Goal: Task Accomplishment & Management: Complete application form

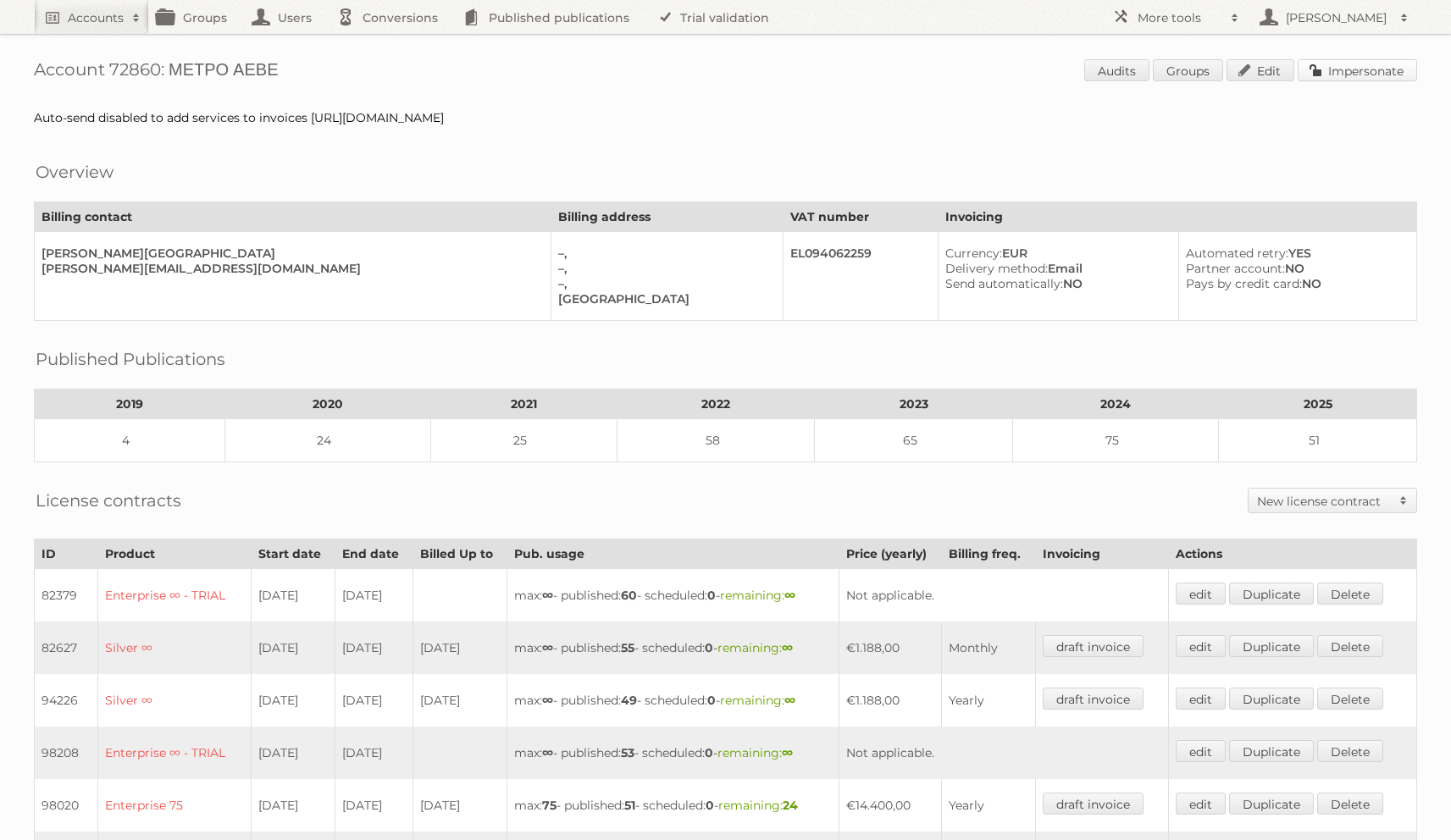
click at [1337, 70] on link "Impersonate" at bounding box center [1356, 70] width 119 height 22
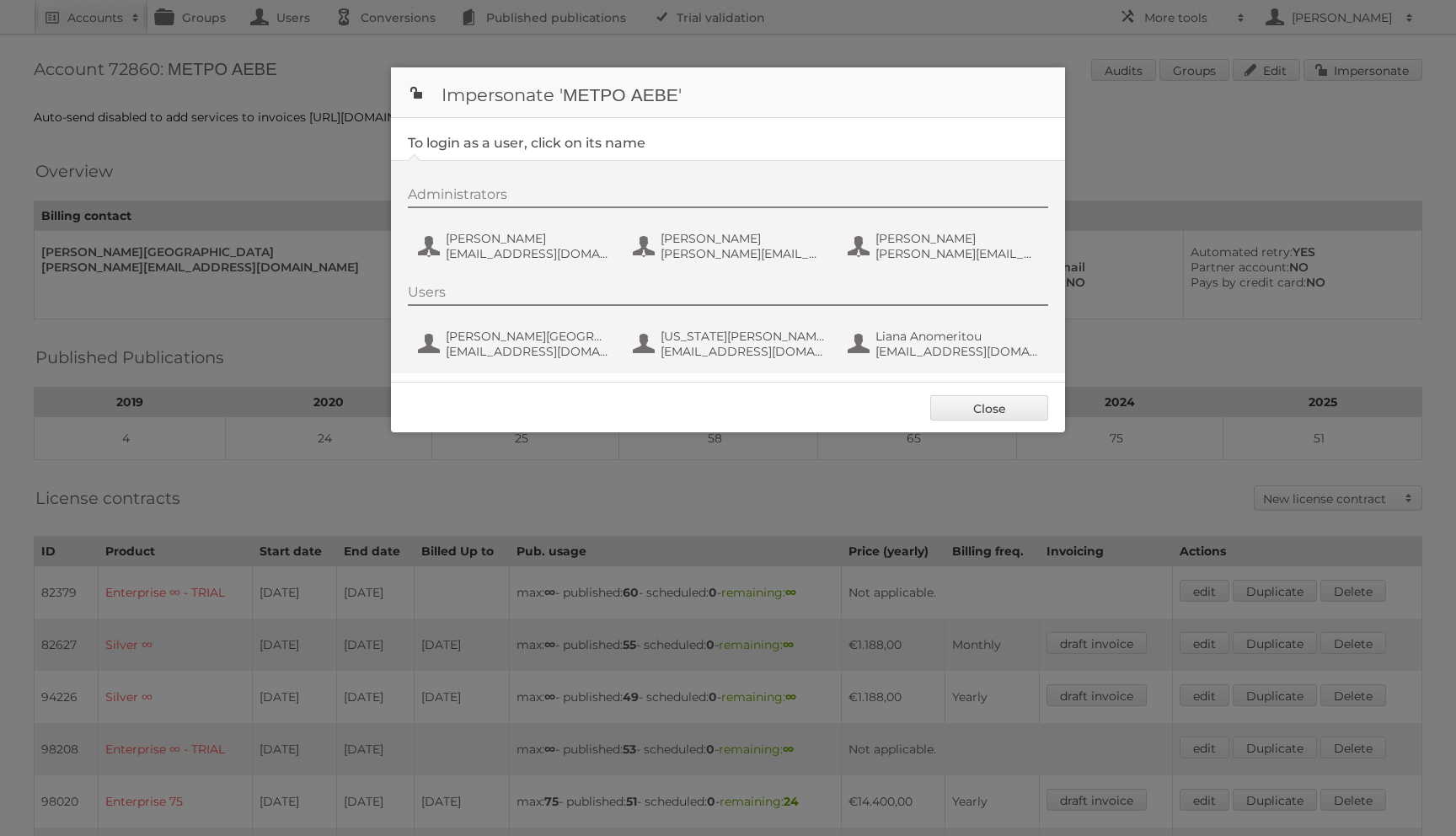
click at [537, 226] on div "Administrators Evi Zotou P.Zotou@metro.com.gr George Theodorou G.Theodorou@metr…" at bounding box center [736, 226] width 657 height 81
click at [523, 238] on span "Evi Zotou" at bounding box center [527, 239] width 163 height 15
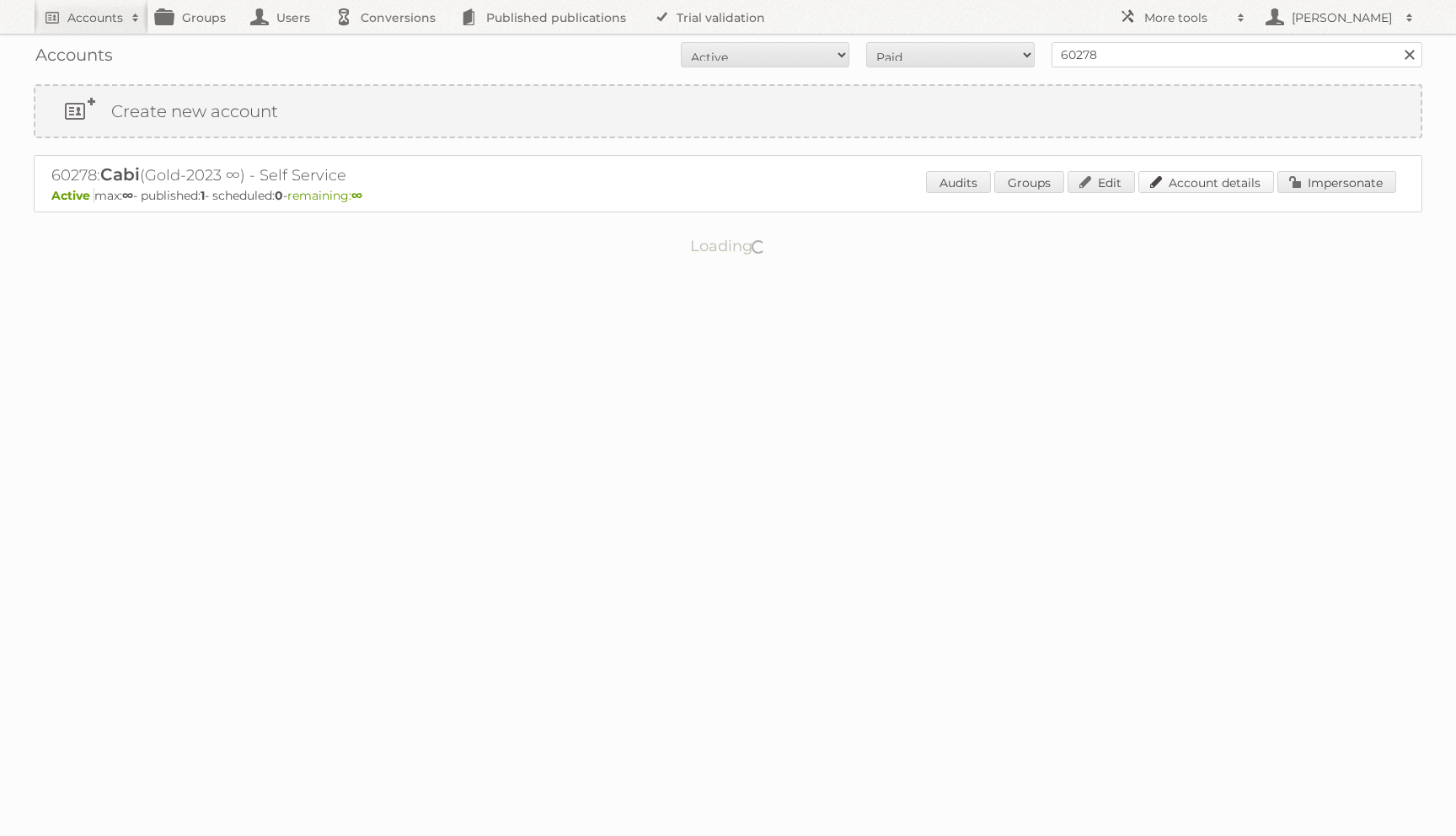
click at [1216, 175] on link "Account details" at bounding box center [1206, 183] width 136 height 22
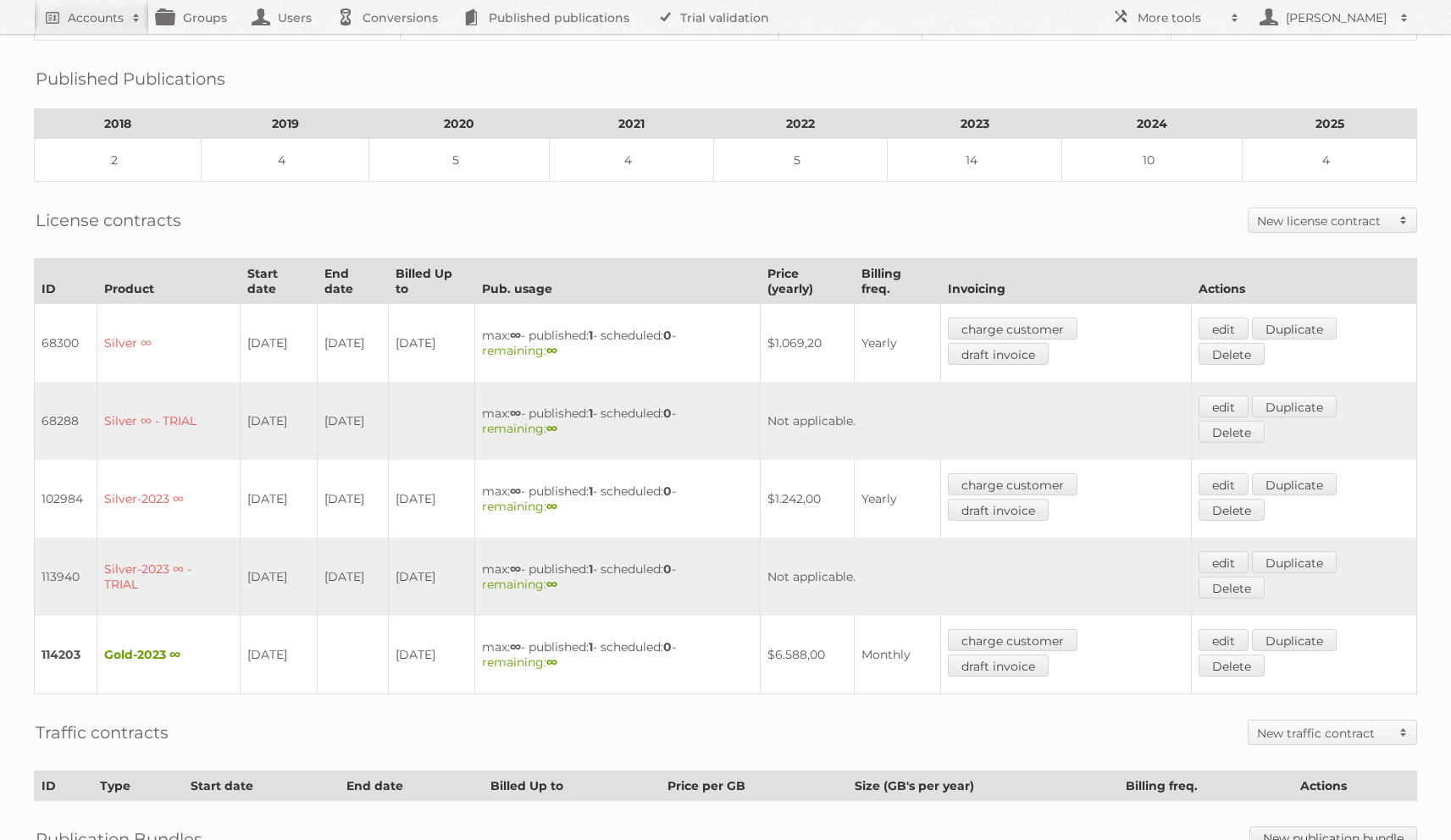
scroll to position [220, 0]
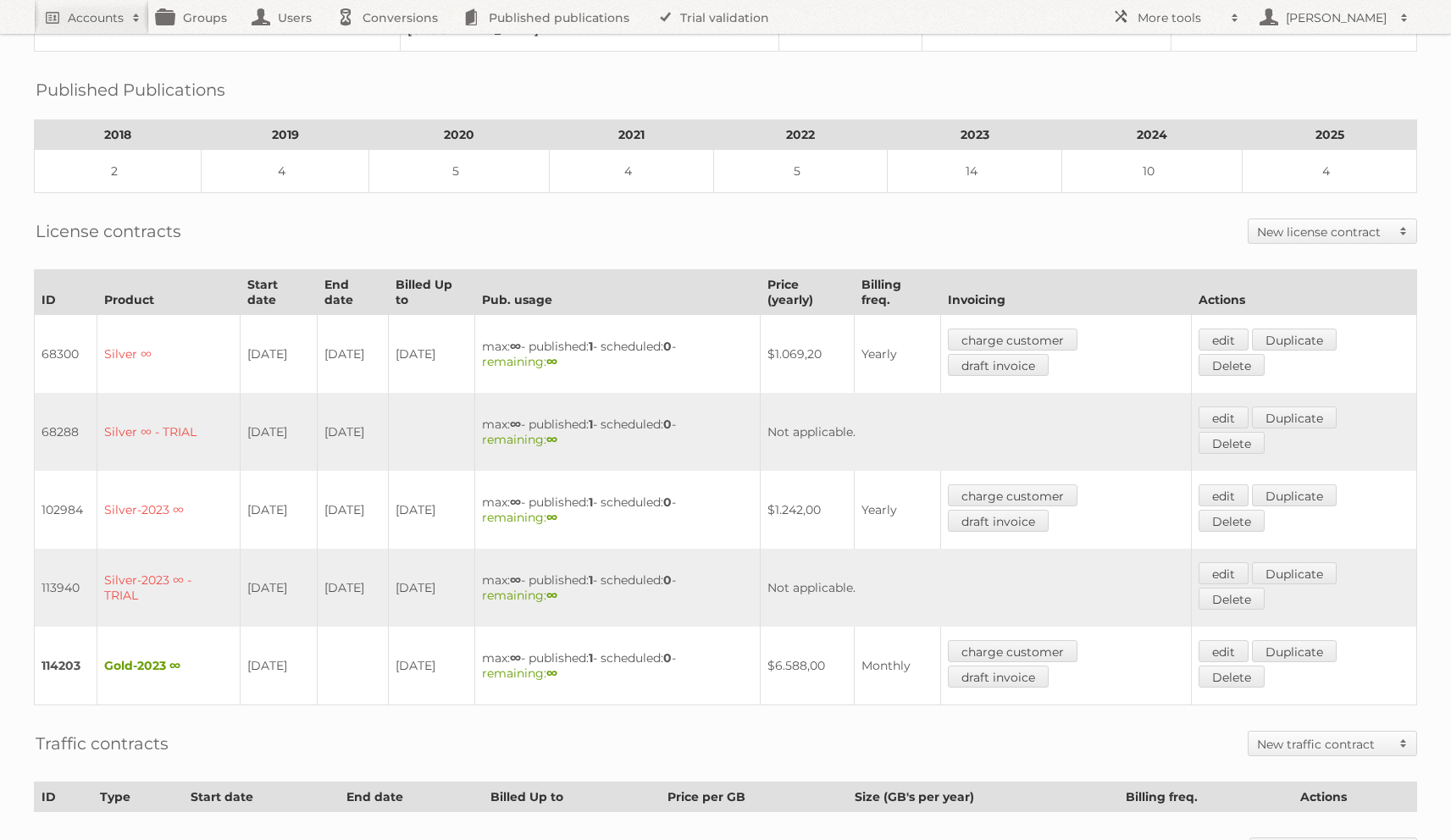
click at [1306, 224] on h2 "New license contract" at bounding box center [1324, 232] width 134 height 17
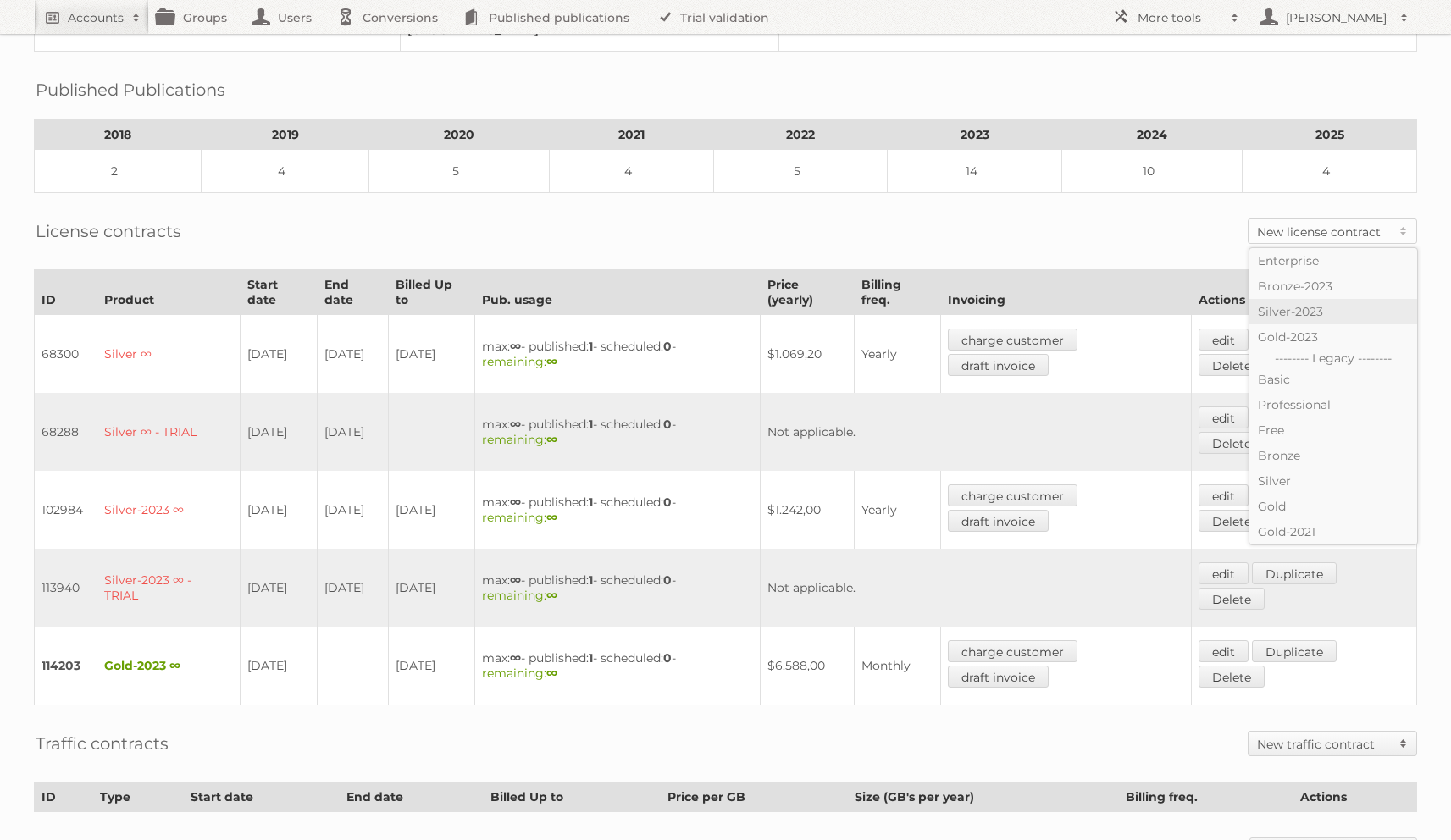
click at [1311, 299] on link "Silver-2023" at bounding box center [1332, 311] width 168 height 25
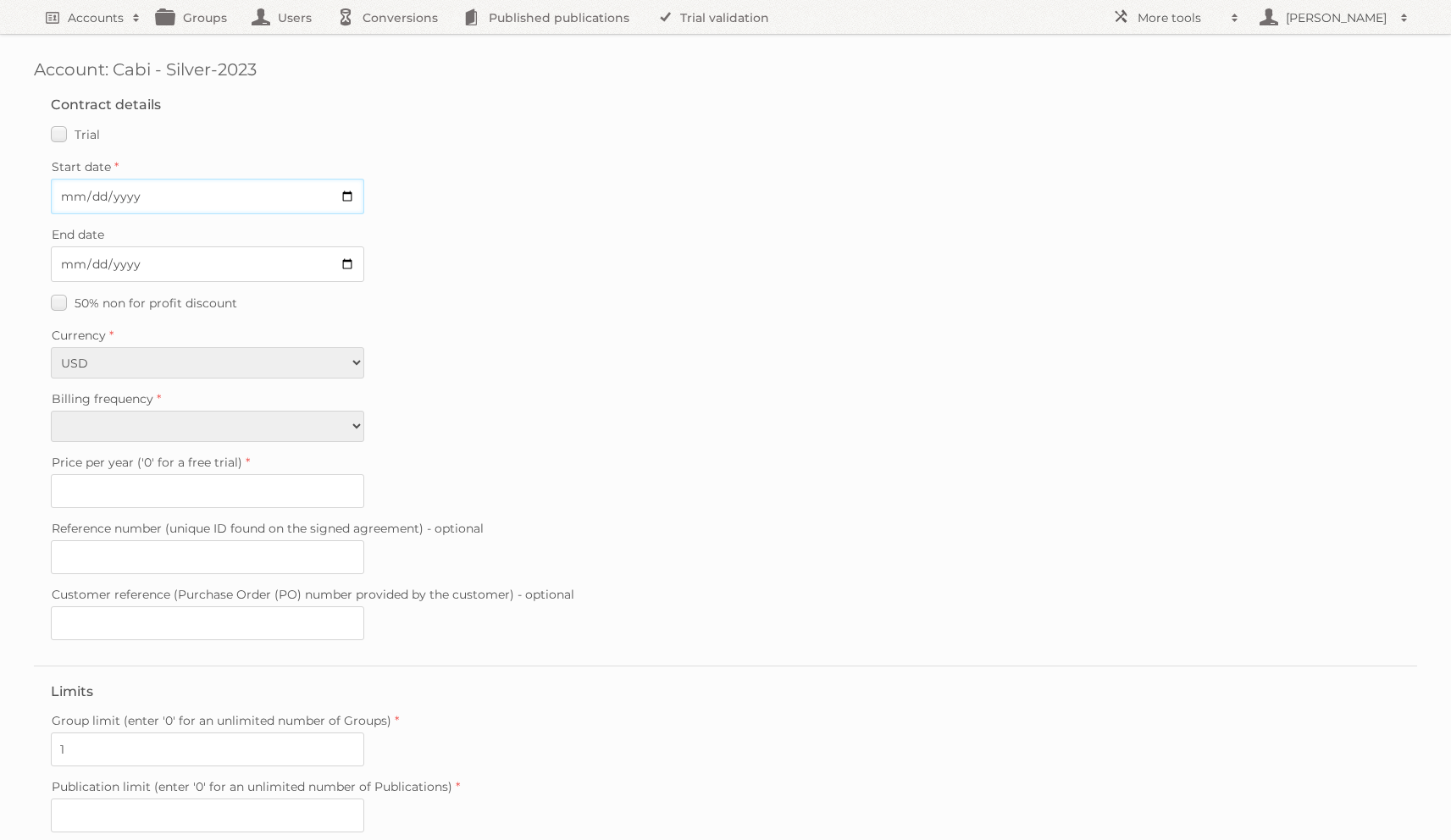
click at [67, 200] on input "Start date" at bounding box center [207, 197] width 313 height 36
type input "[DATE]"
click at [600, 293] on div "50% non for profit discount" at bounding box center [725, 302] width 1349 height 24
click at [267, 434] on select "Monthly Yearly" at bounding box center [207, 425] width 313 height 31
select select "yearly"
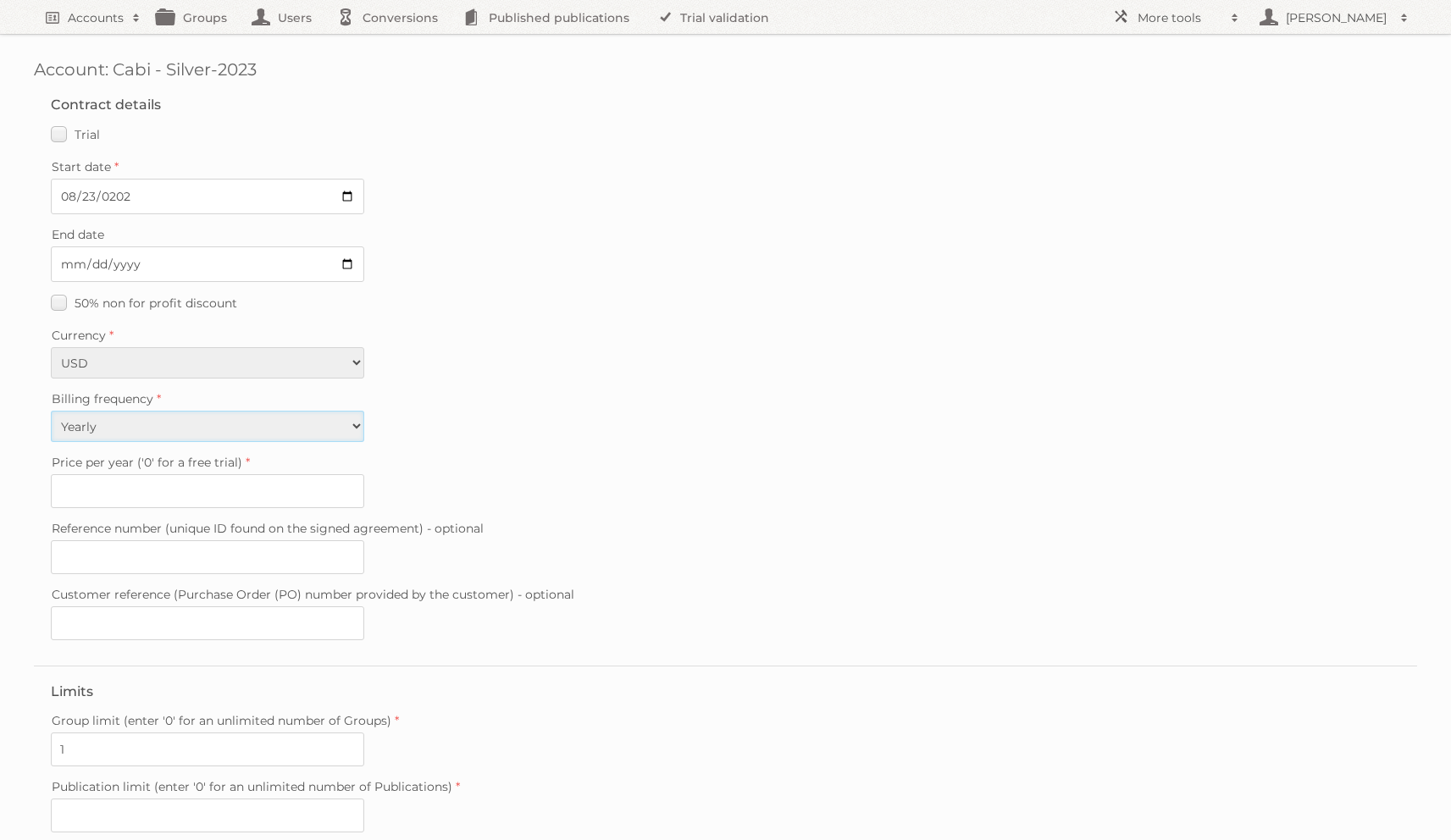
click at [51, 410] on select "Monthly Yearly" at bounding box center [207, 425] width 313 height 31
type input "1242"
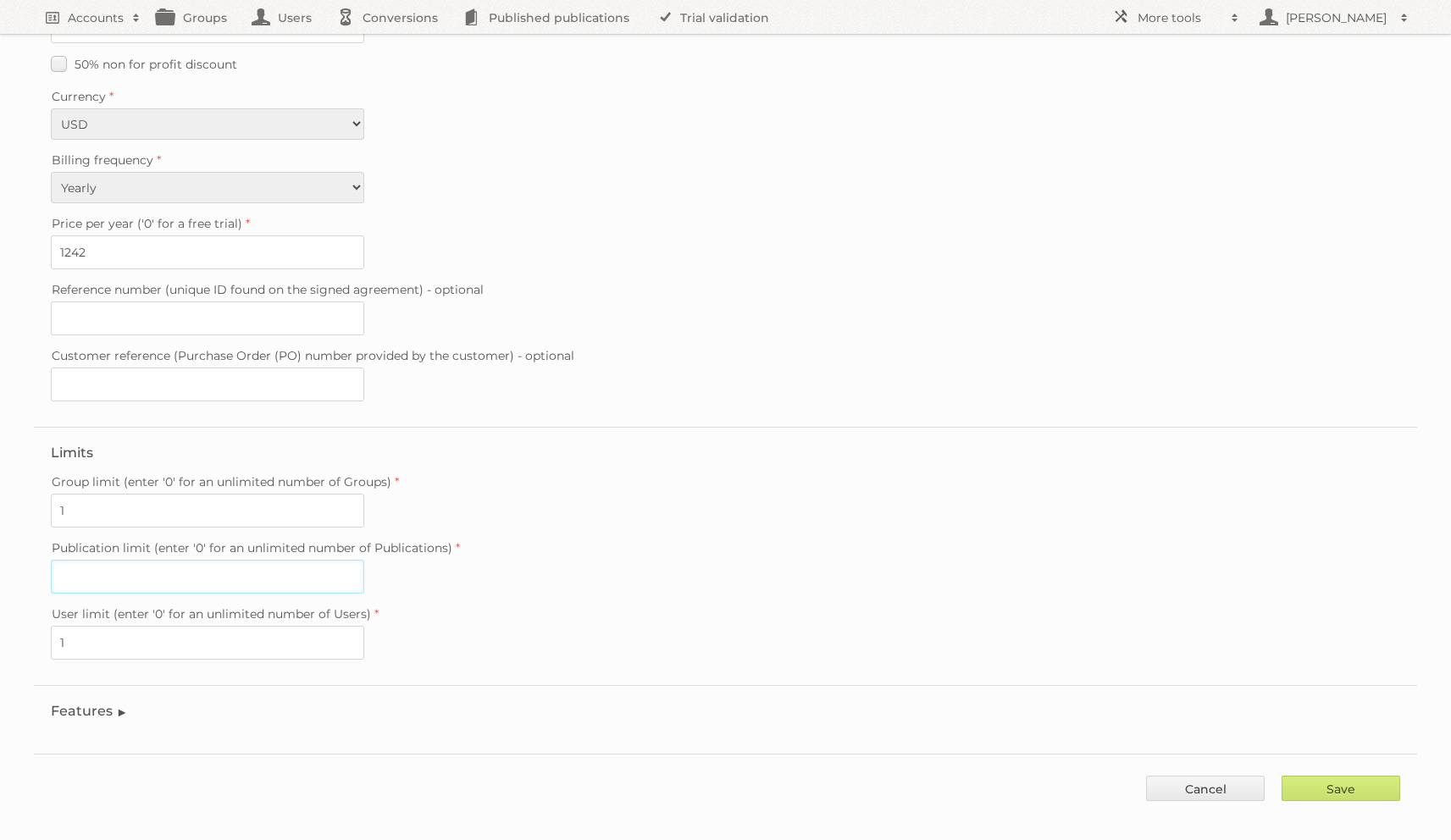
click at [198, 568] on input "Publication limit (enter '0' for an unlimited number of Publications)" at bounding box center [207, 577] width 313 height 34
type input "0"
click at [678, 282] on label "Reference number (unique ID found on the signed agreement) - optional" at bounding box center [725, 289] width 1349 height 23
click at [364, 302] on input "Reference number (unique ID found on the signed agreement) - optional" at bounding box center [207, 318] width 313 height 34
click at [1339, 786] on div "Save Cancel" at bounding box center [725, 779] width 1383 height 51
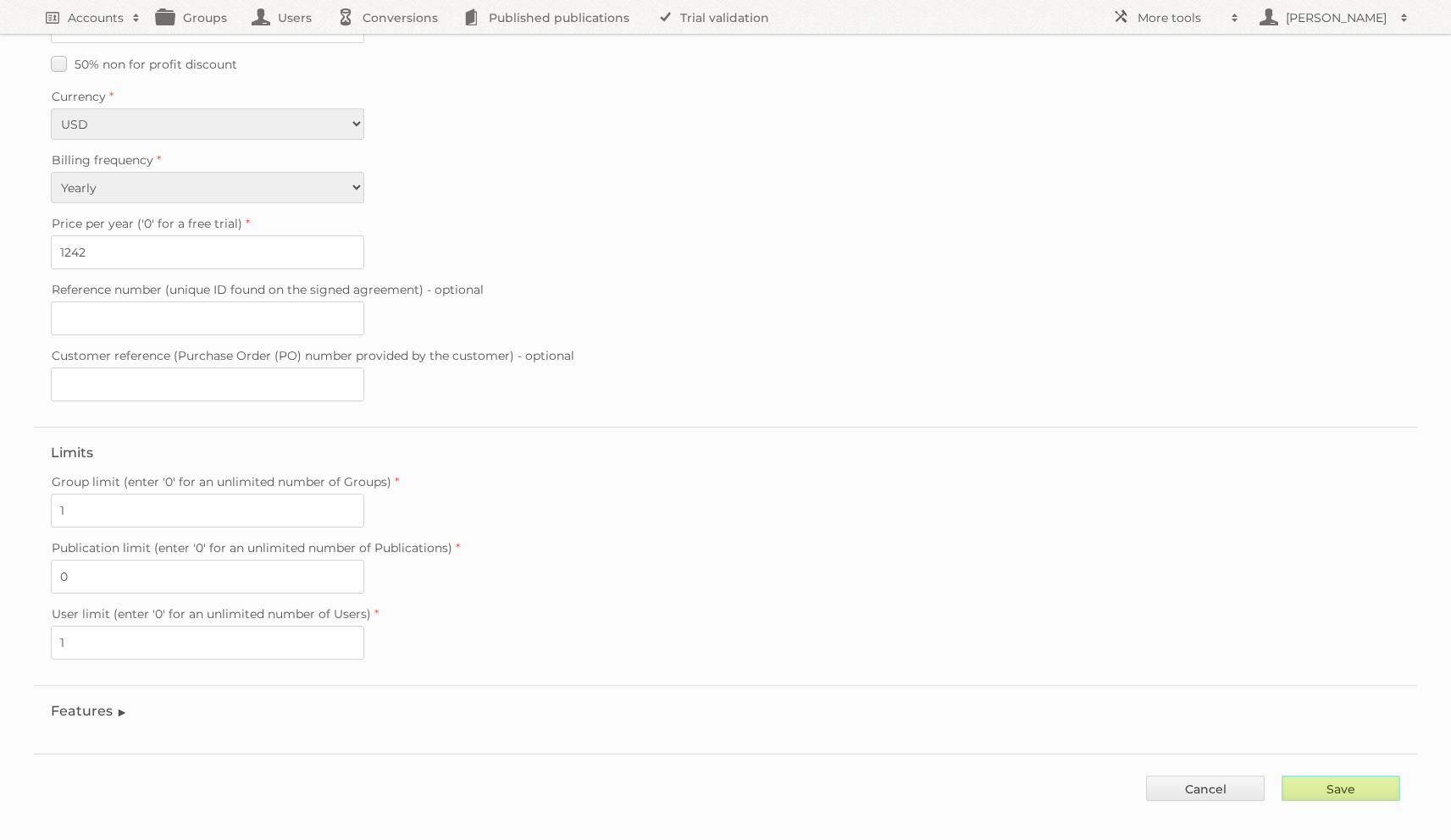
click at [1340, 776] on input "Save" at bounding box center [1340, 788] width 119 height 25
type input "..."
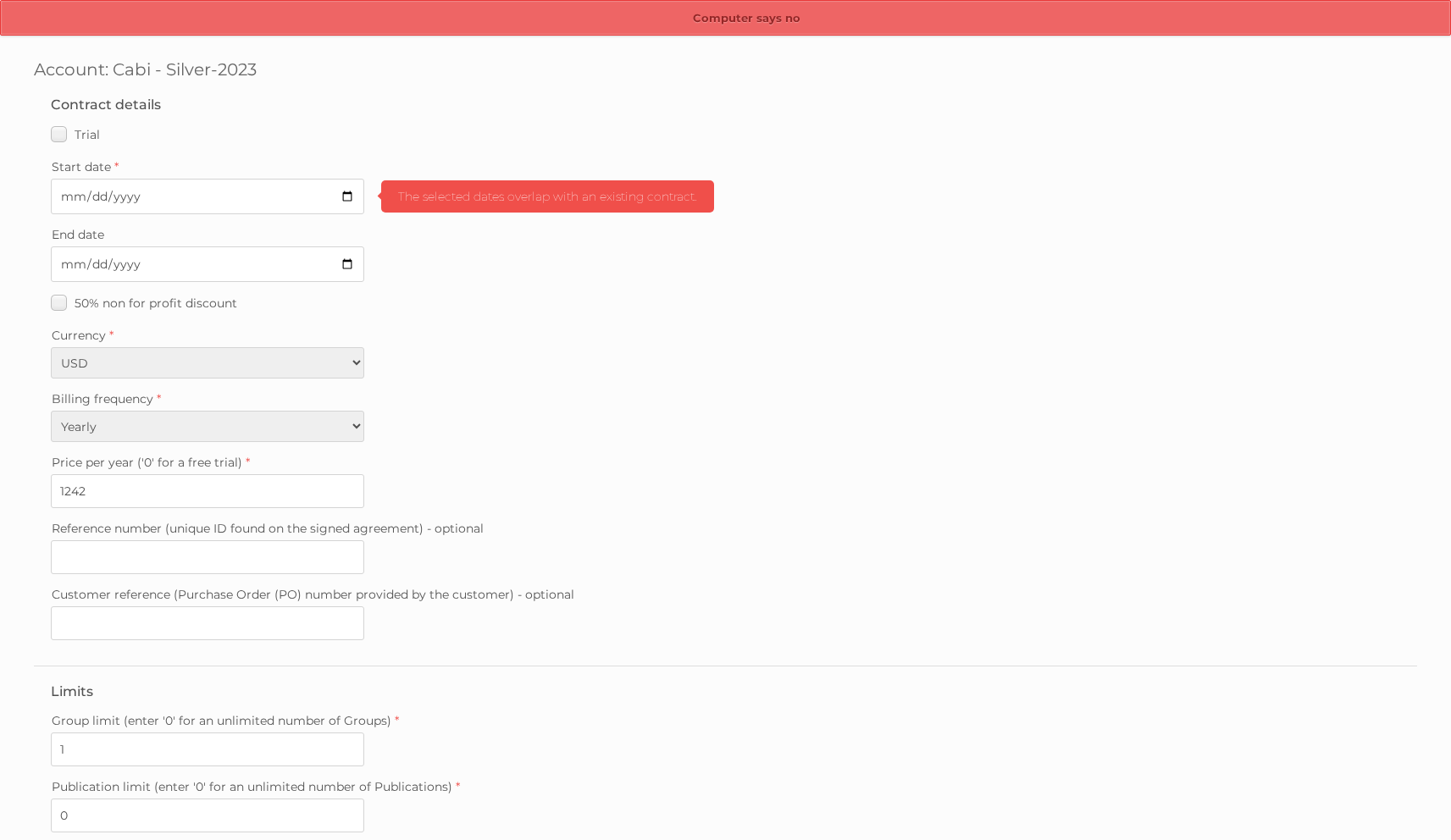
scroll to position [239, 0]
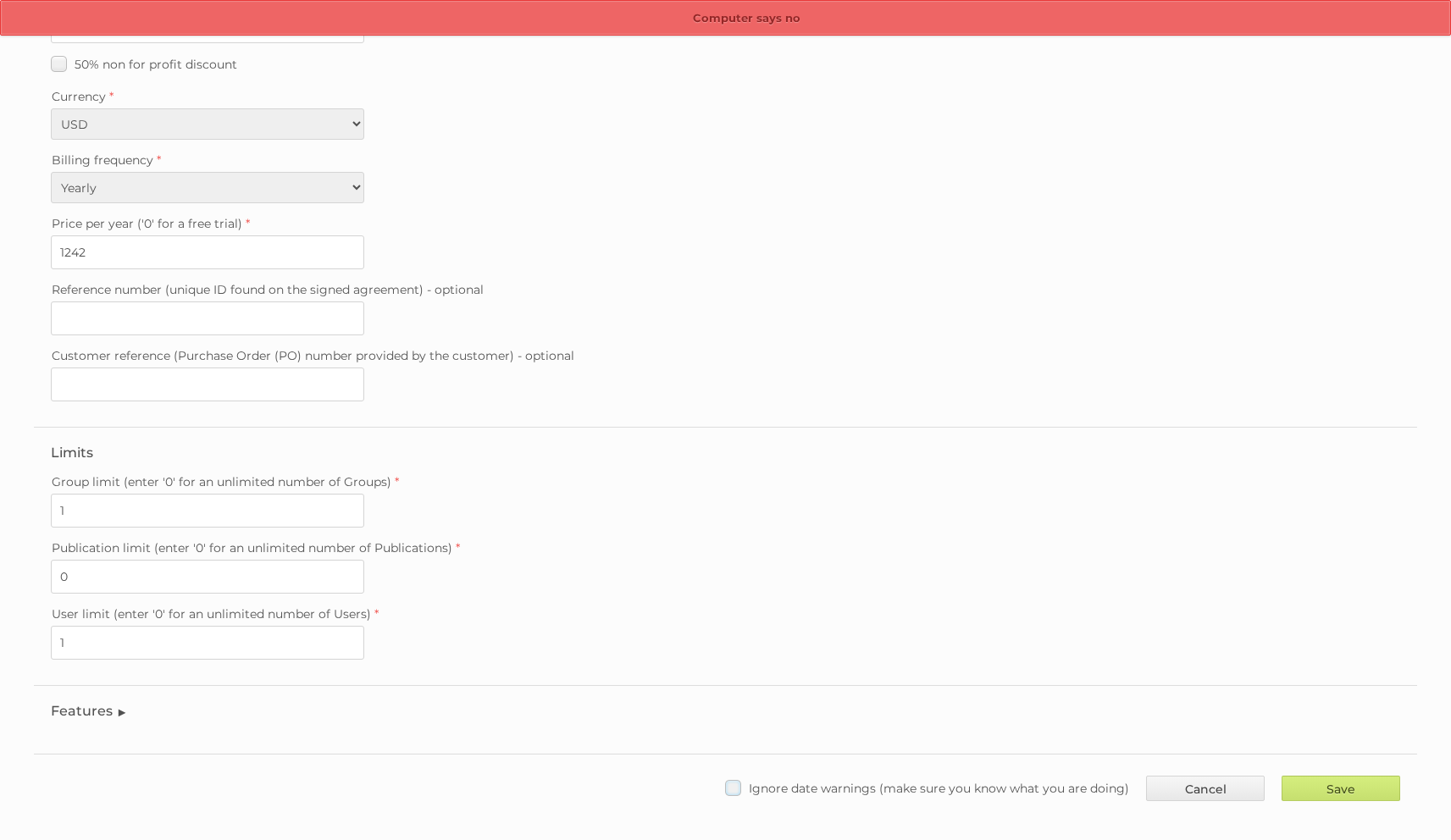
click at [1073, 775] on label "Ignore date warnings (make sure you know what you are doing)" at bounding box center [926, 788] width 404 height 24
click at [0, 0] on input "Ignore date warnings (make sure you know what you are doing)" at bounding box center [0, 0] width 0 height 0
click at [1297, 777] on input "Save" at bounding box center [1340, 788] width 119 height 25
type input "..."
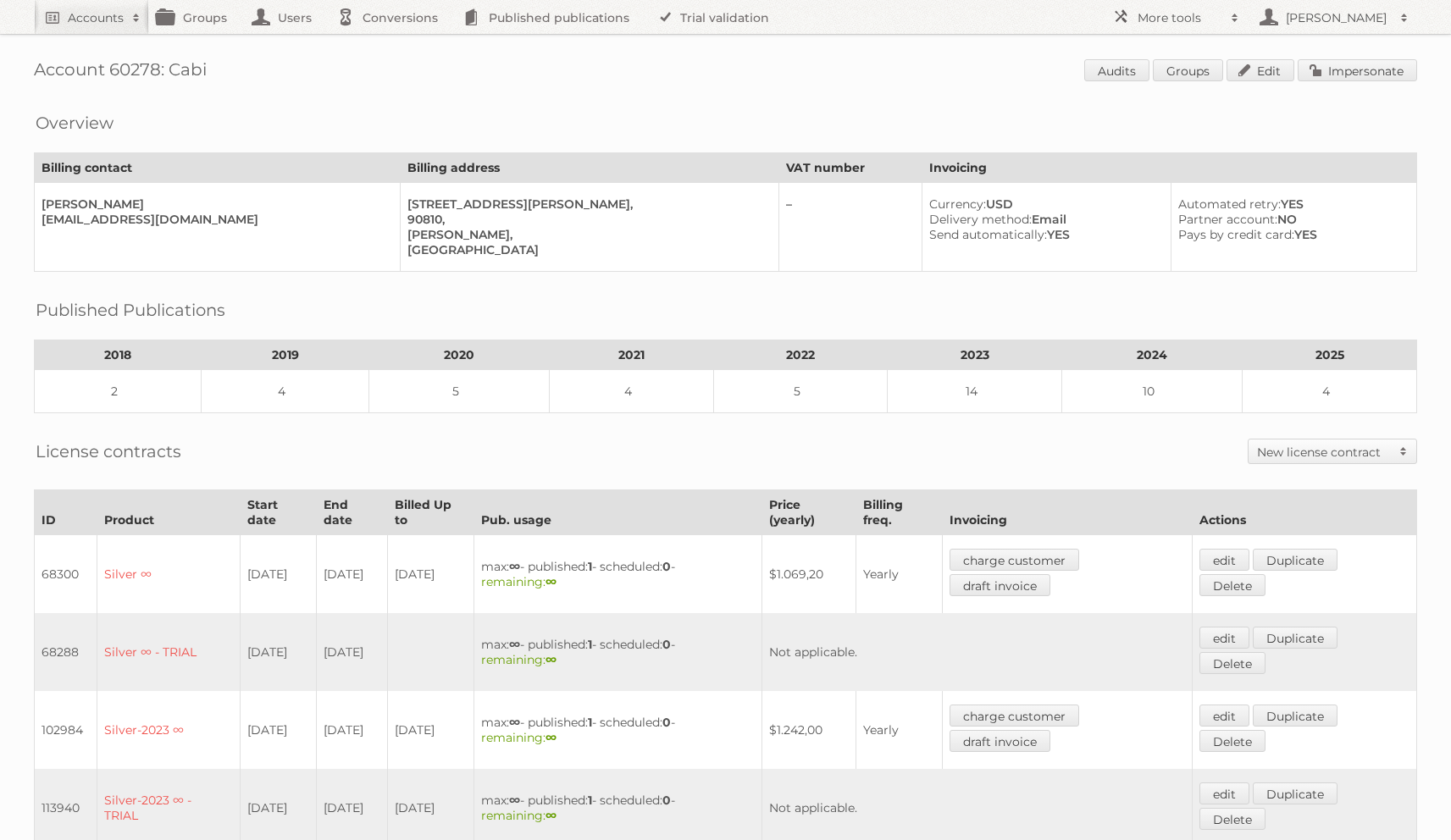
scroll to position [492, 0]
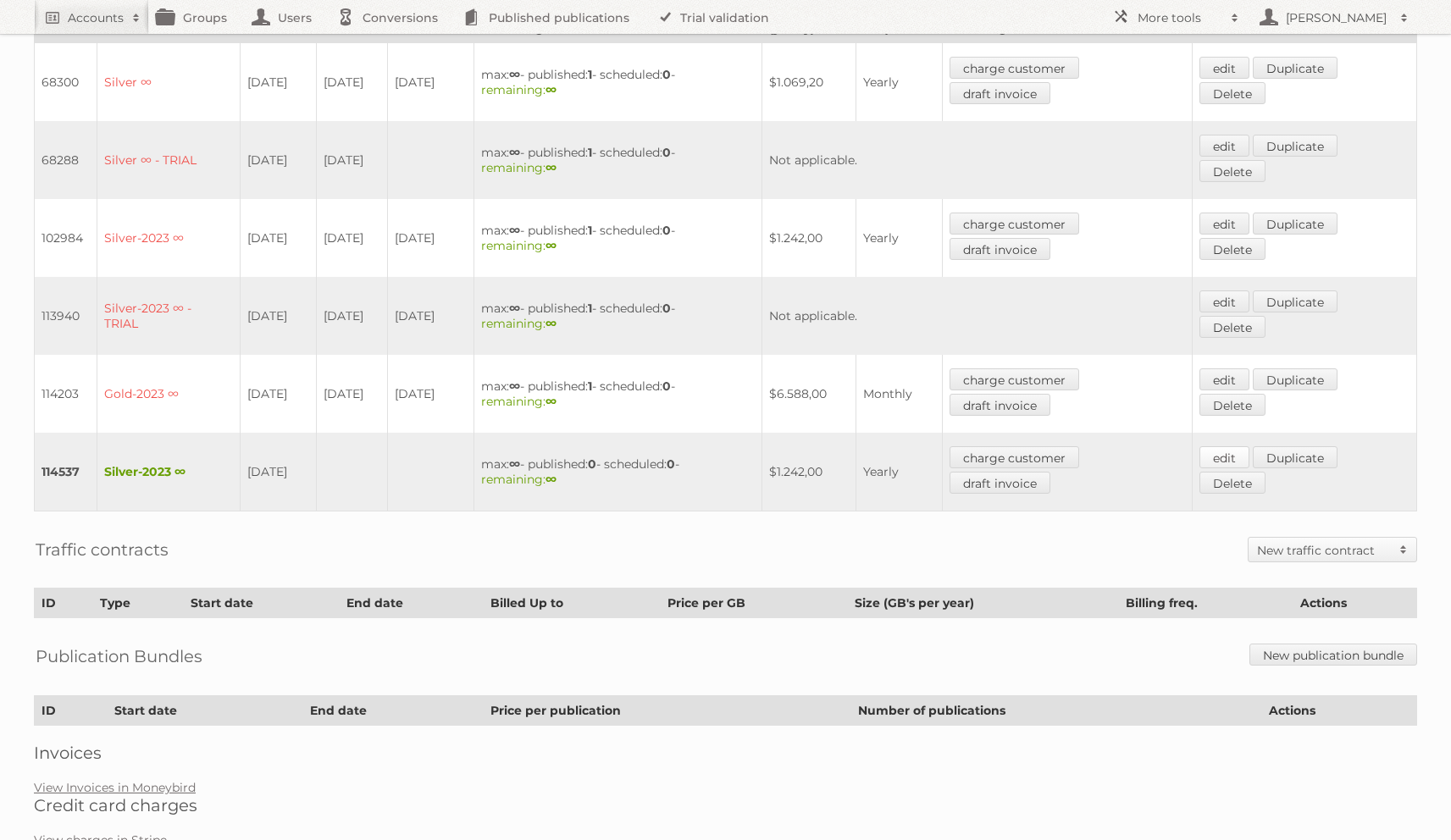
click at [1224, 446] on link "edit" at bounding box center [1223, 457] width 50 height 22
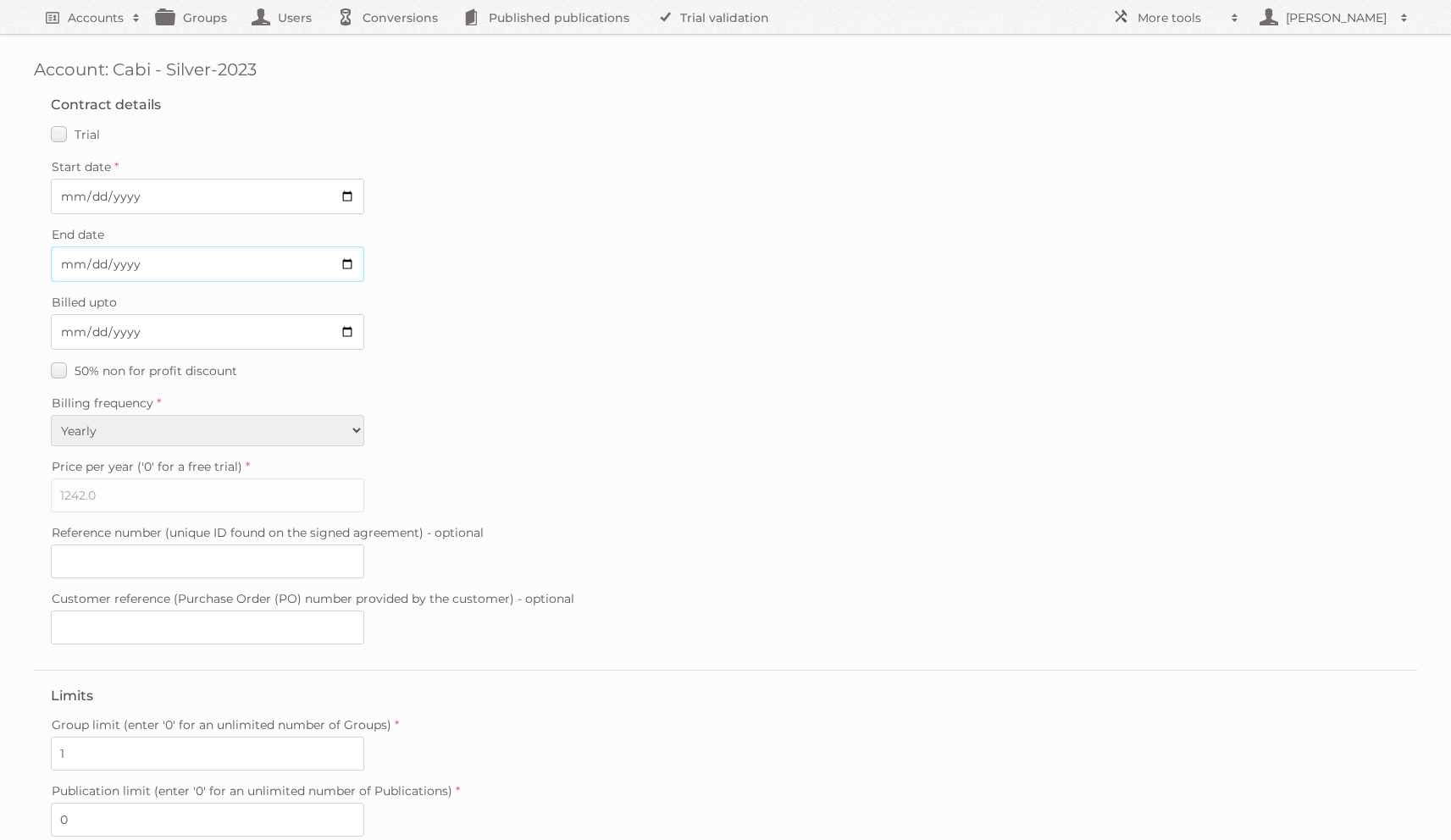
click at [51, 252] on input "End date" at bounding box center [207, 264] width 313 height 36
click at [74, 320] on input "Billed upto" at bounding box center [207, 332] width 313 height 36
type input "2026-08-22"
type input "..."
